Goal: Transaction & Acquisition: Download file/media

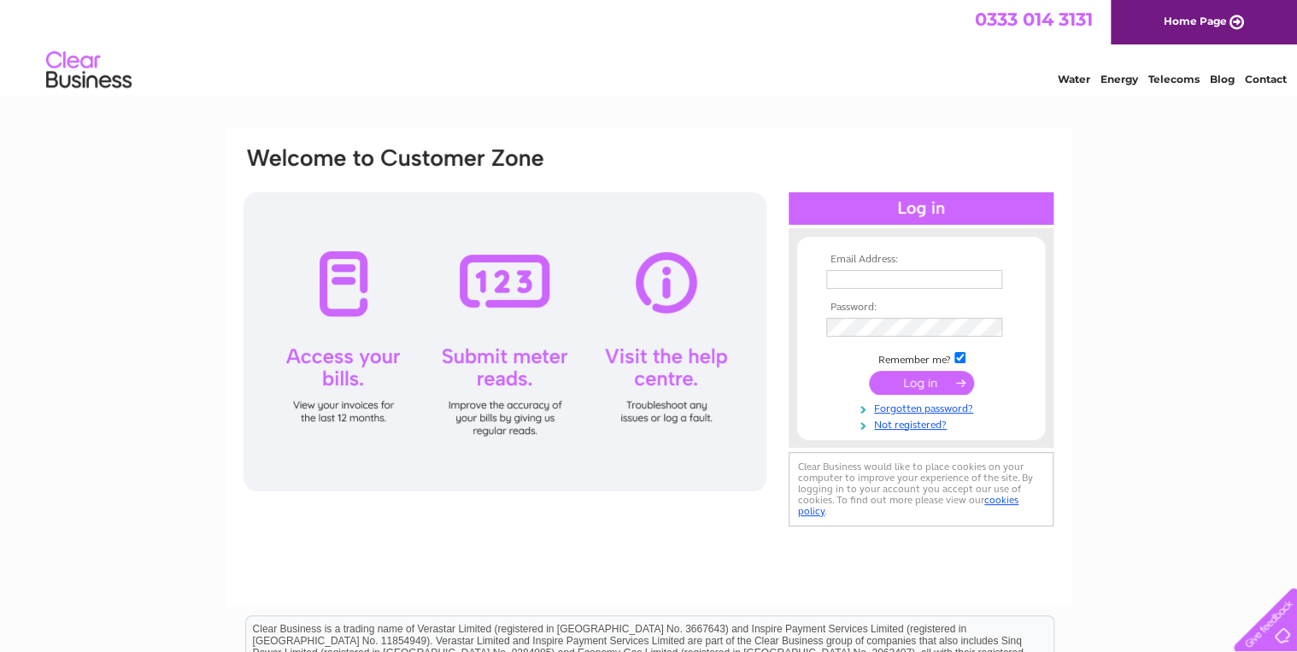
type input "[EMAIL_ADDRESS][DOMAIN_NAME]"
click at [913, 378] on input "submit" at bounding box center [921, 383] width 105 height 24
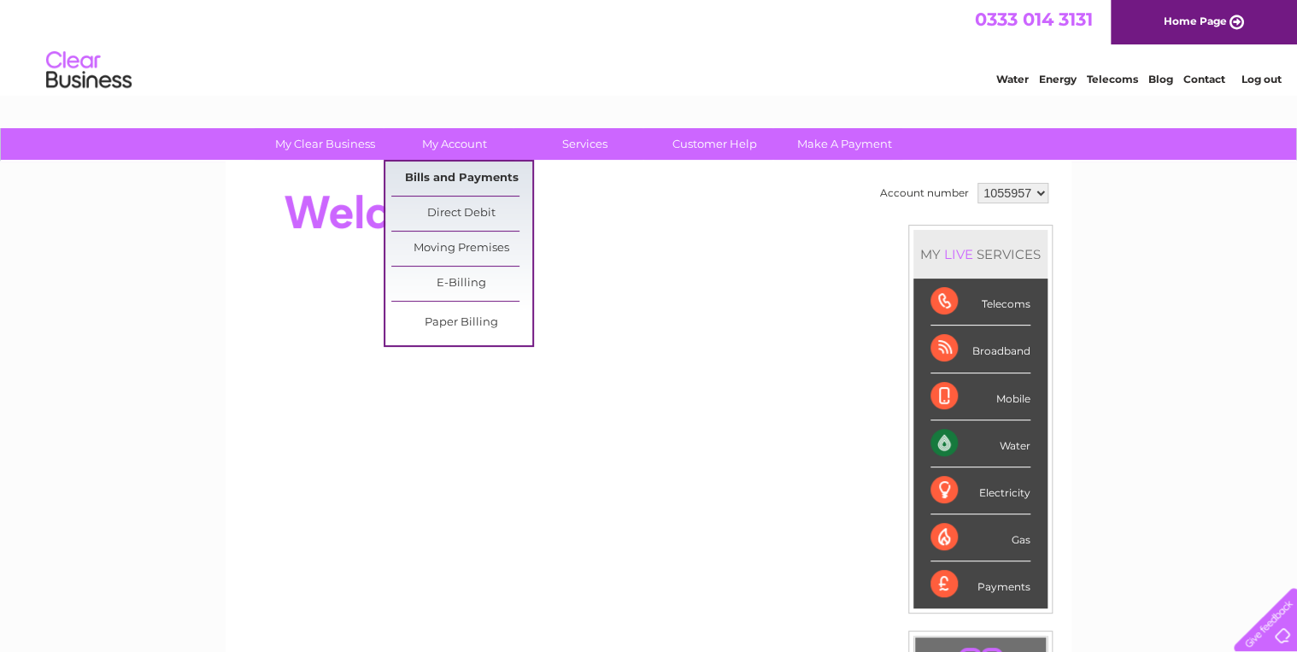
click at [452, 174] on link "Bills and Payments" at bounding box center [461, 178] width 141 height 34
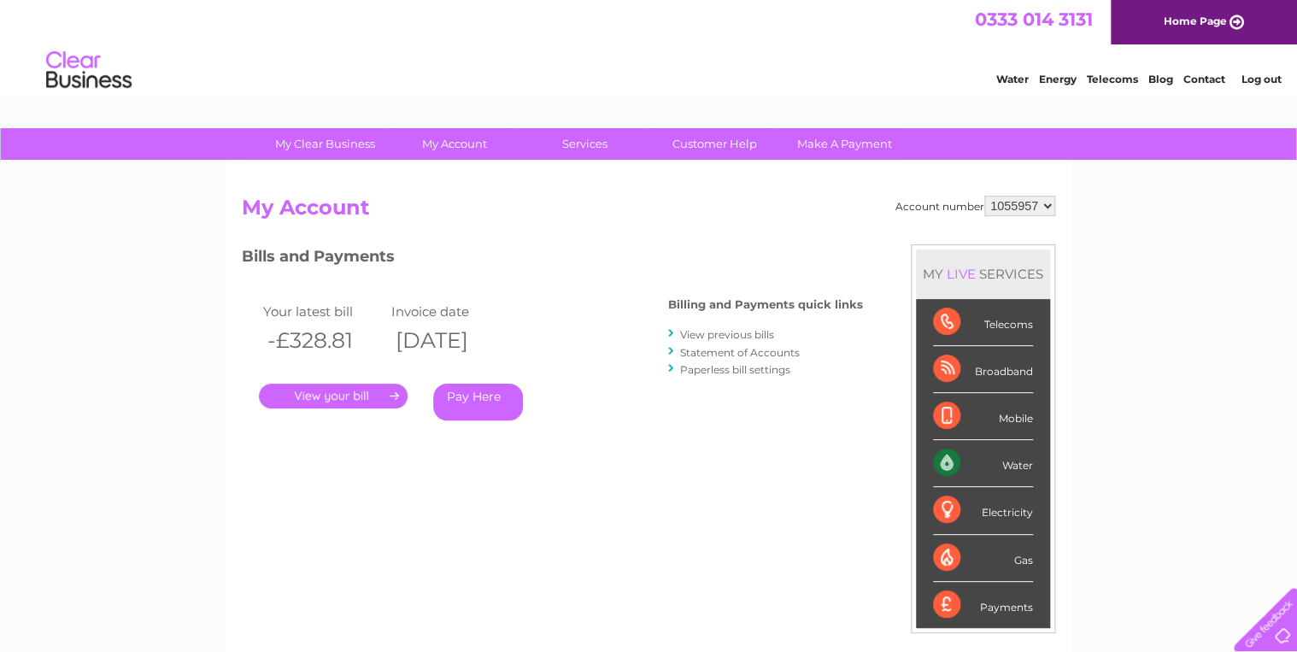
scroll to position [68, 0]
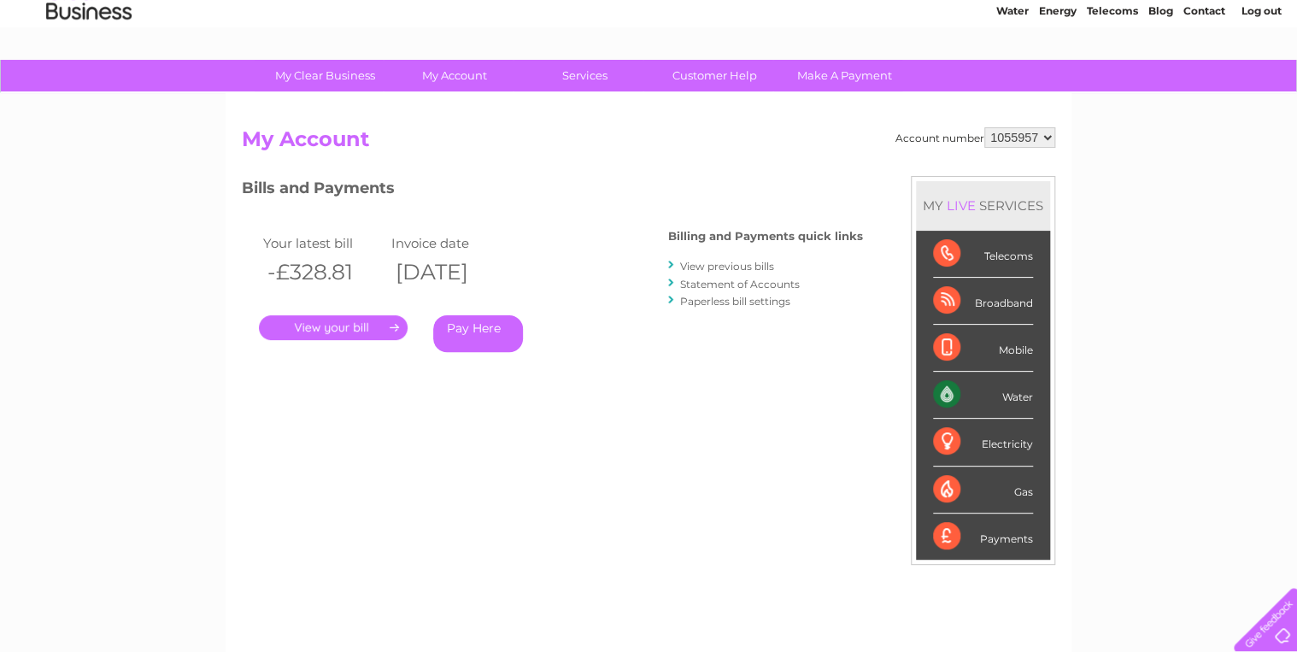
click at [360, 326] on link "." at bounding box center [333, 327] width 149 height 25
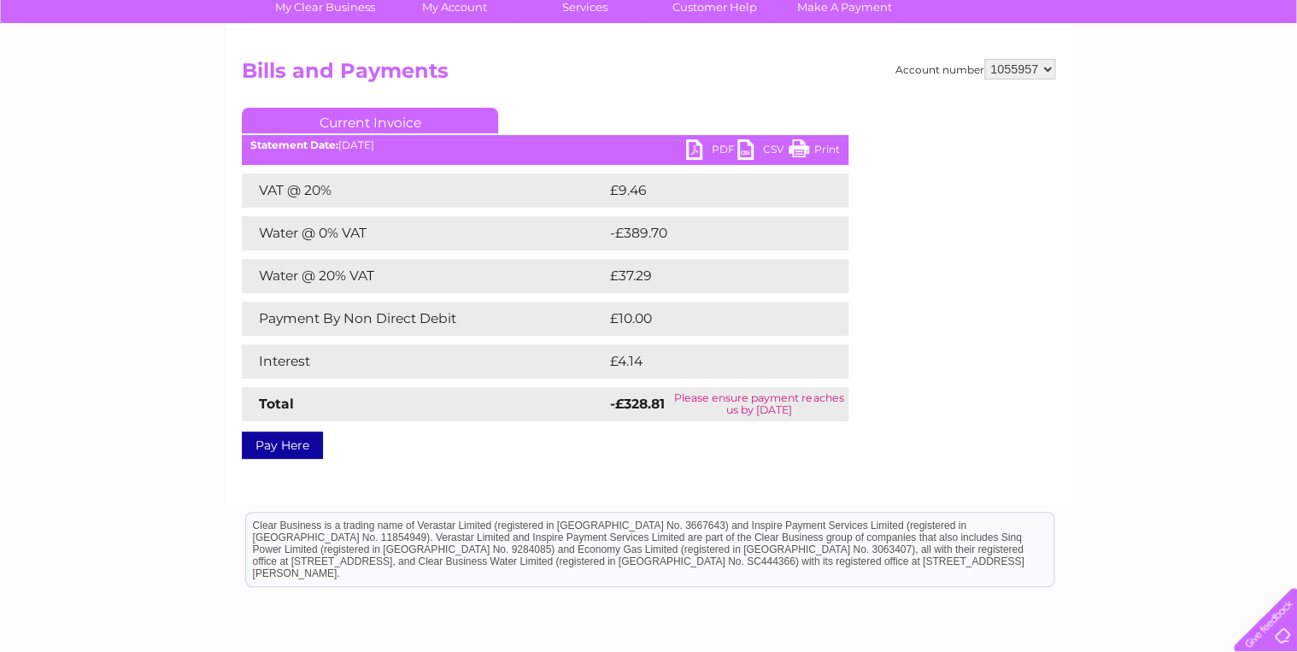
scroll to position [205, 0]
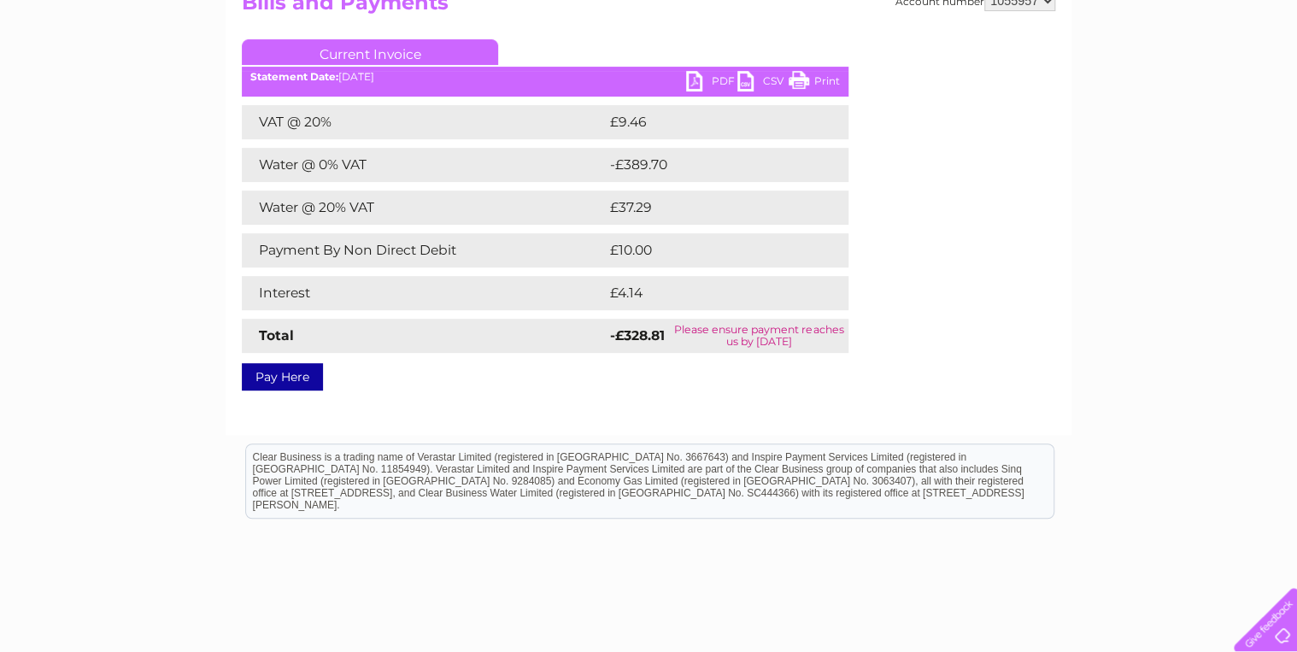
click at [697, 79] on link "PDF" at bounding box center [711, 83] width 51 height 25
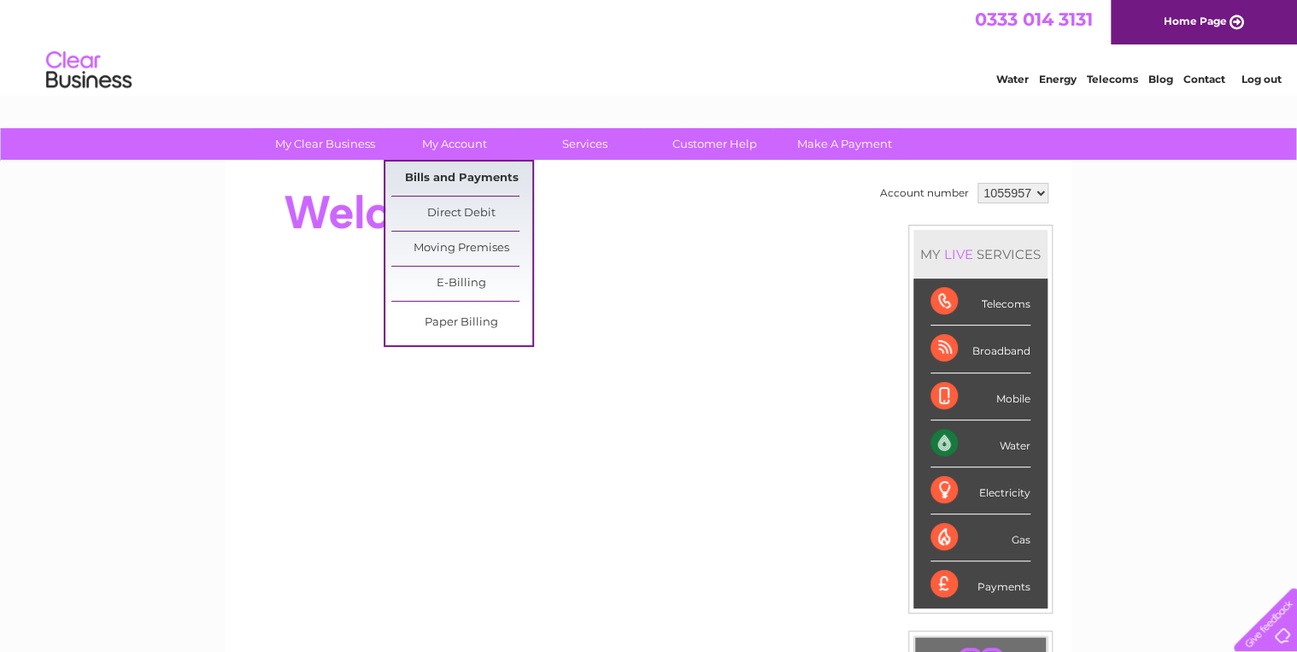
click at [439, 174] on link "Bills and Payments" at bounding box center [461, 178] width 141 height 34
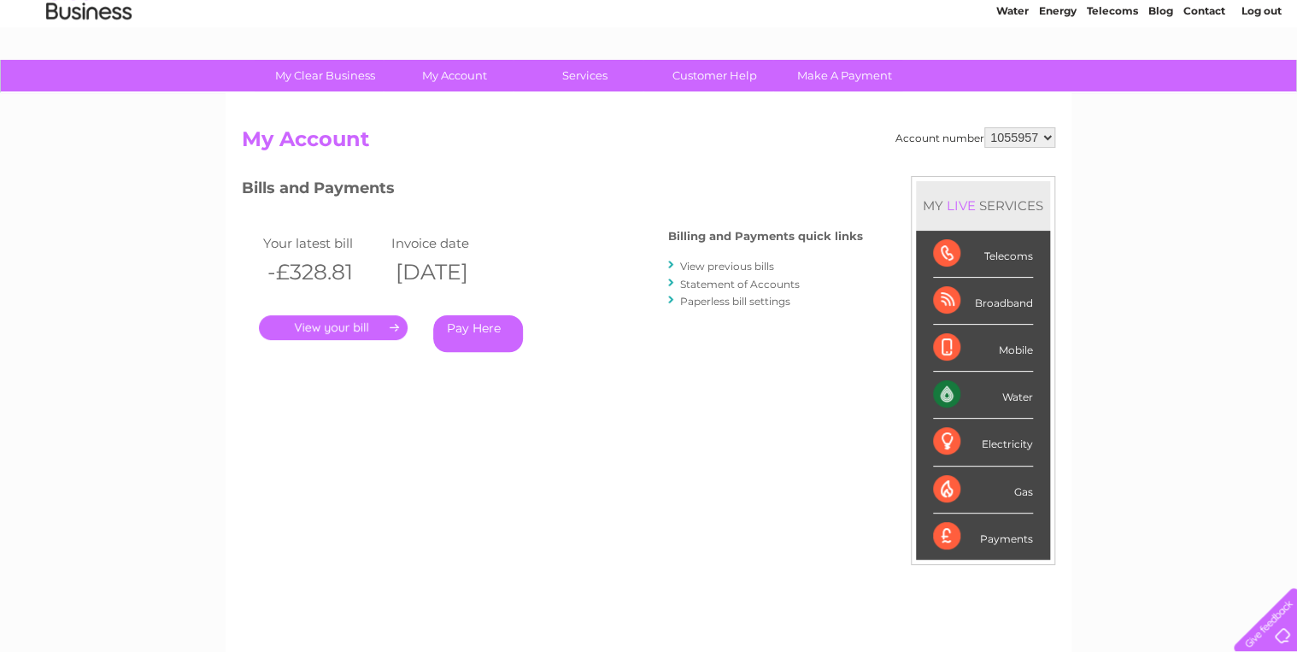
scroll to position [68, 0]
click at [729, 267] on link "View previous bills" at bounding box center [727, 266] width 94 height 13
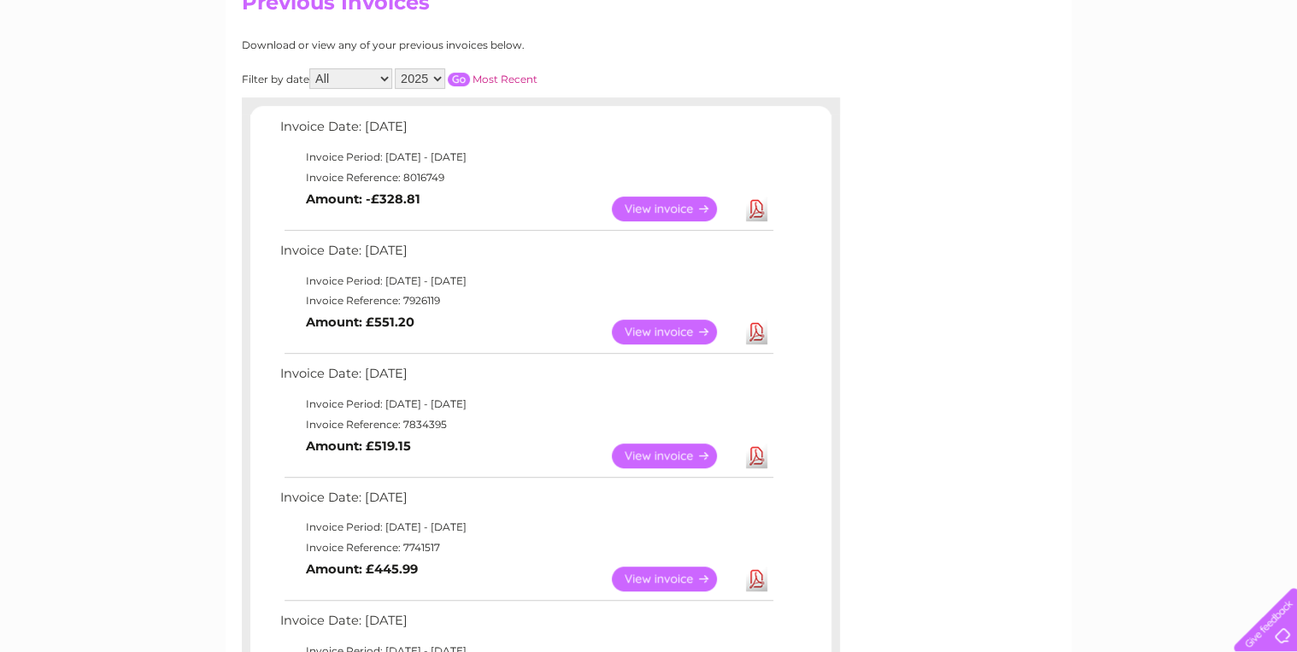
scroll to position [273, 0]
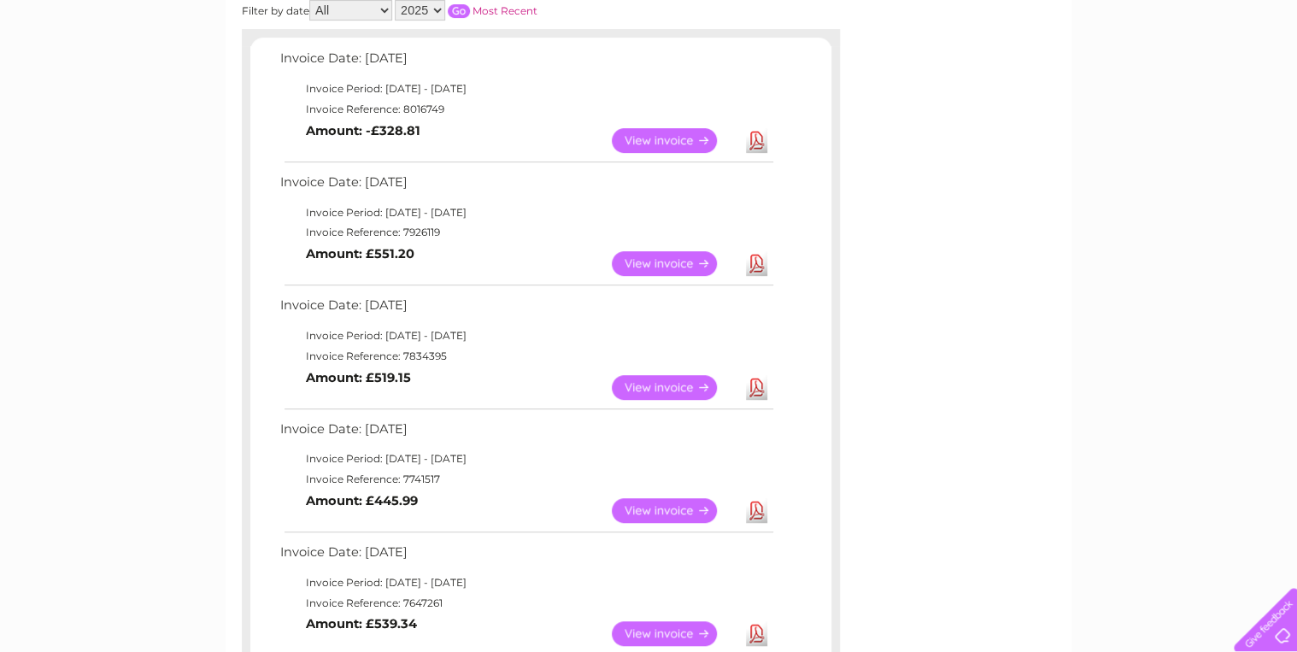
click at [753, 267] on link "Download" at bounding box center [756, 263] width 21 height 25
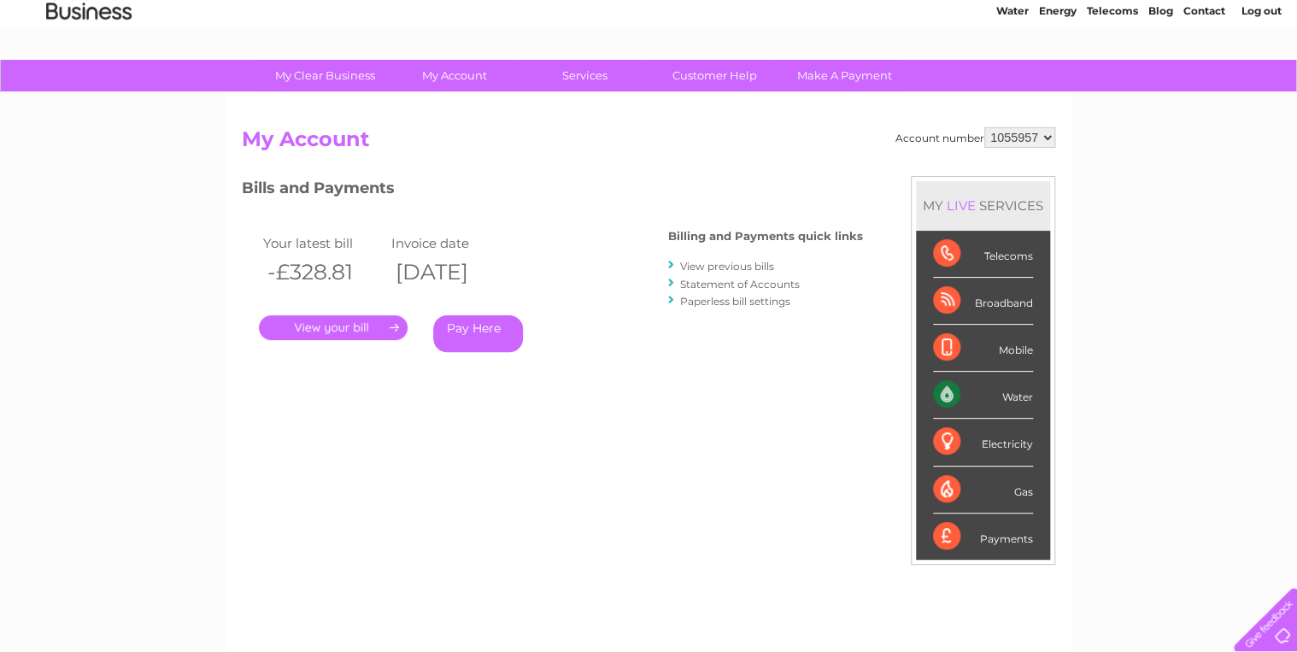
click at [707, 261] on link "View previous bills" at bounding box center [727, 266] width 94 height 13
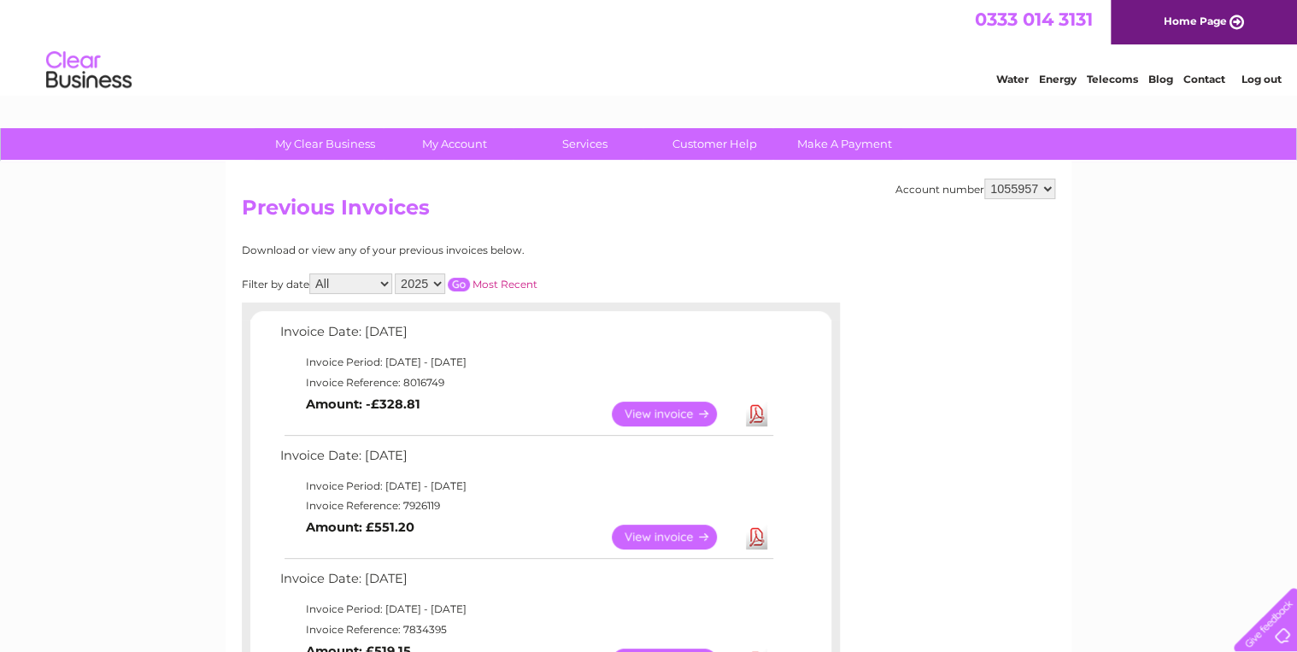
click at [754, 536] on link "Download" at bounding box center [756, 537] width 21 height 25
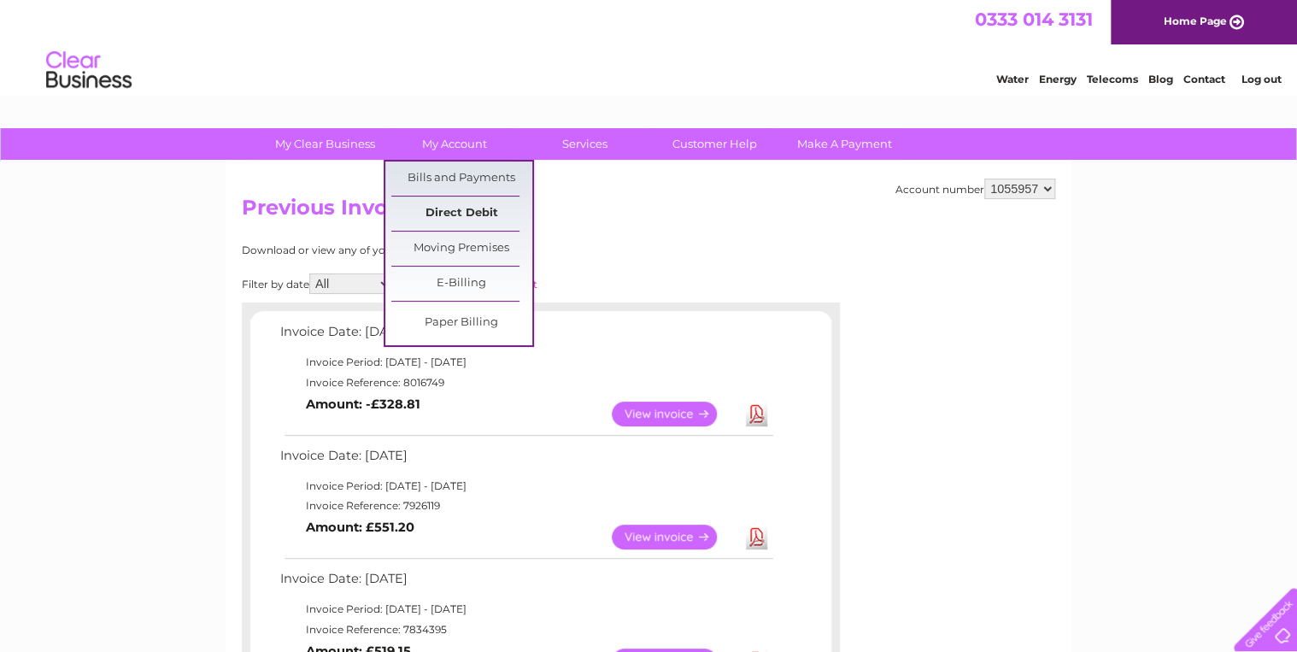
click at [465, 208] on link "Direct Debit" at bounding box center [461, 214] width 141 height 34
